Goal: Task Accomplishment & Management: Manage account settings

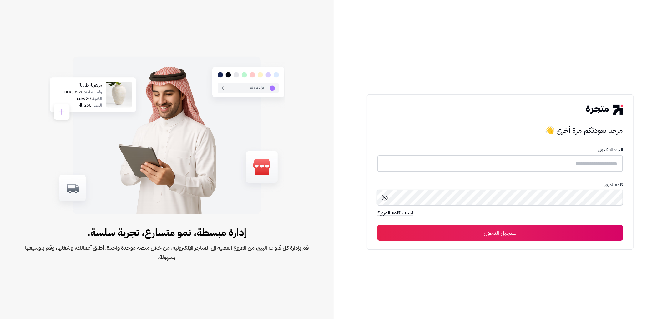
type input "*******"
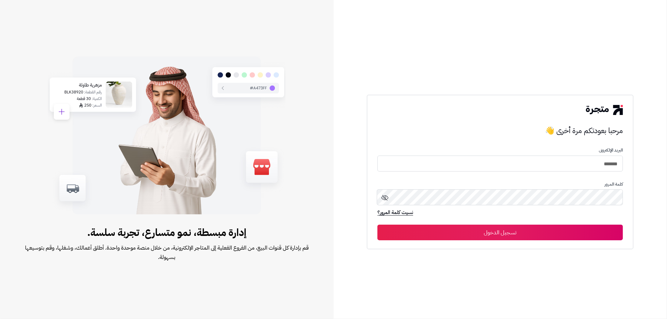
click at [510, 236] on button "تسجيل الدخول" at bounding box center [501, 233] width 246 height 16
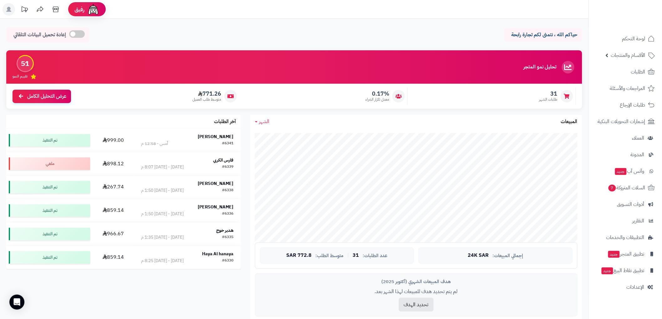
scroll to position [23, 0]
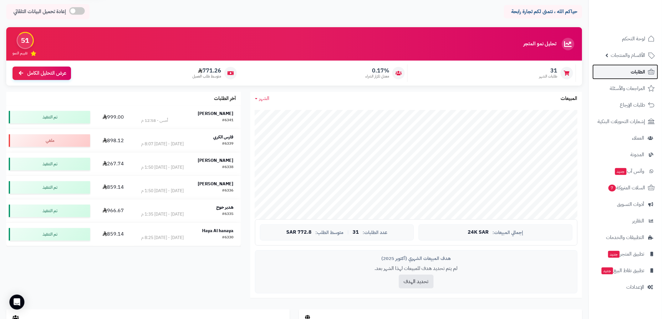
click at [645, 73] on span "الطلبات" at bounding box center [638, 72] width 14 height 9
